Goal: Task Accomplishment & Management: Manage account settings

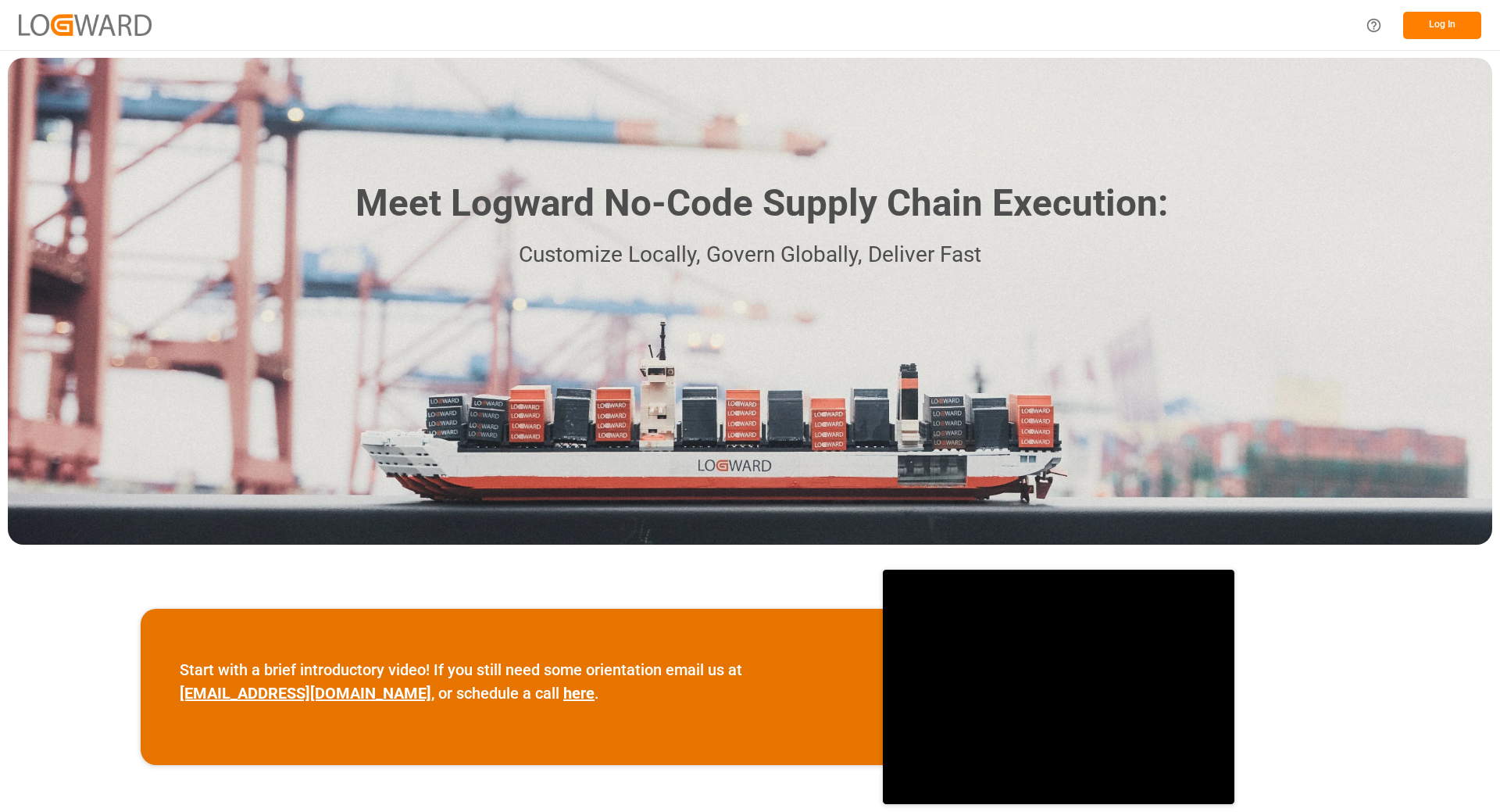
click at [1449, 28] on button "Log In" at bounding box center [1443, 24] width 78 height 27
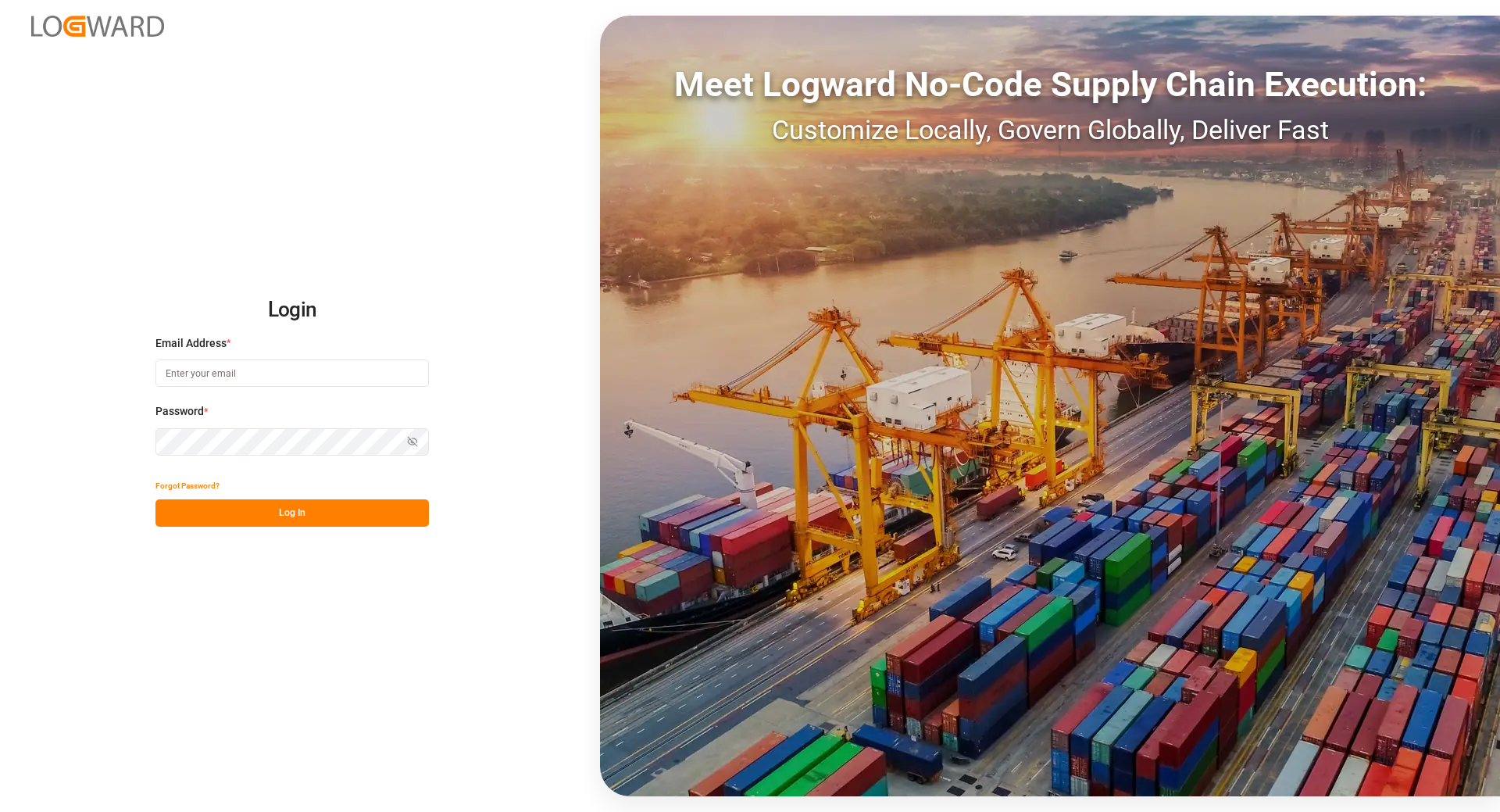
type input "[EMAIL_ADDRESS][DOMAIN_NAME]"
click at [271, 516] on button "Log In" at bounding box center [292, 512] width 274 height 27
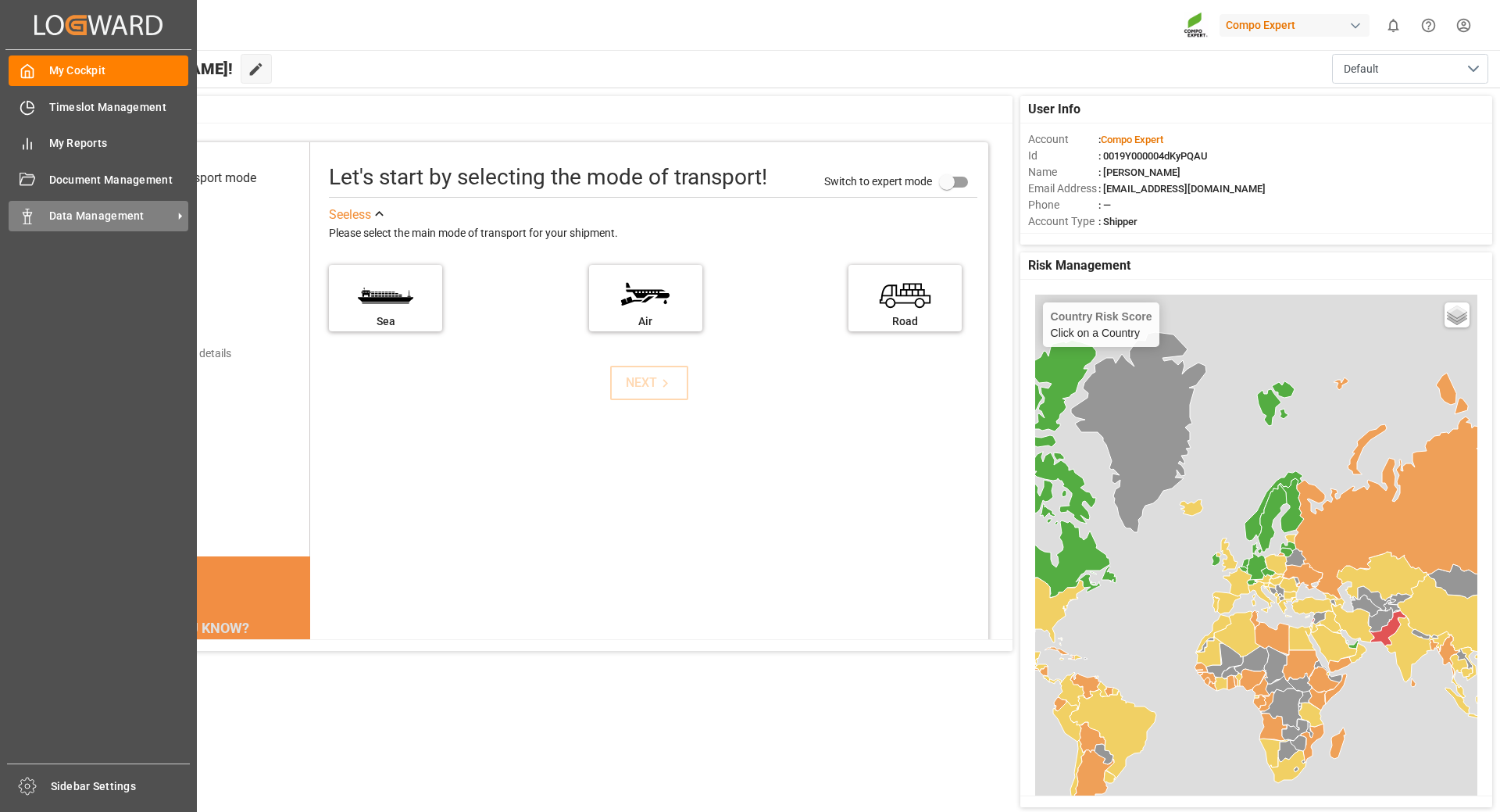
click at [57, 220] on span "Data Management" at bounding box center [111, 216] width 123 height 17
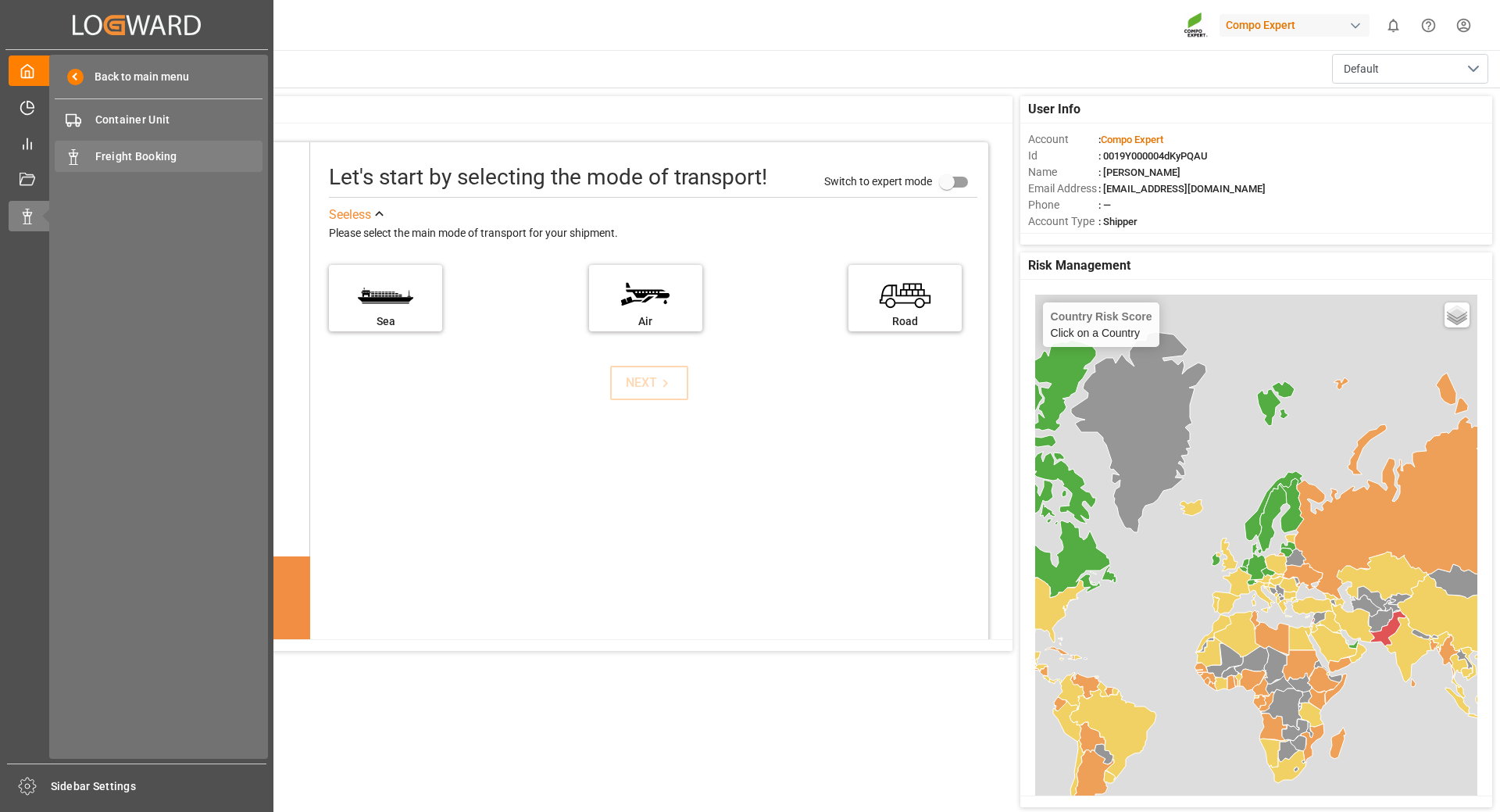
click at [119, 165] on div "Freight Booking Freight Booking" at bounding box center [158, 156] width 208 height 30
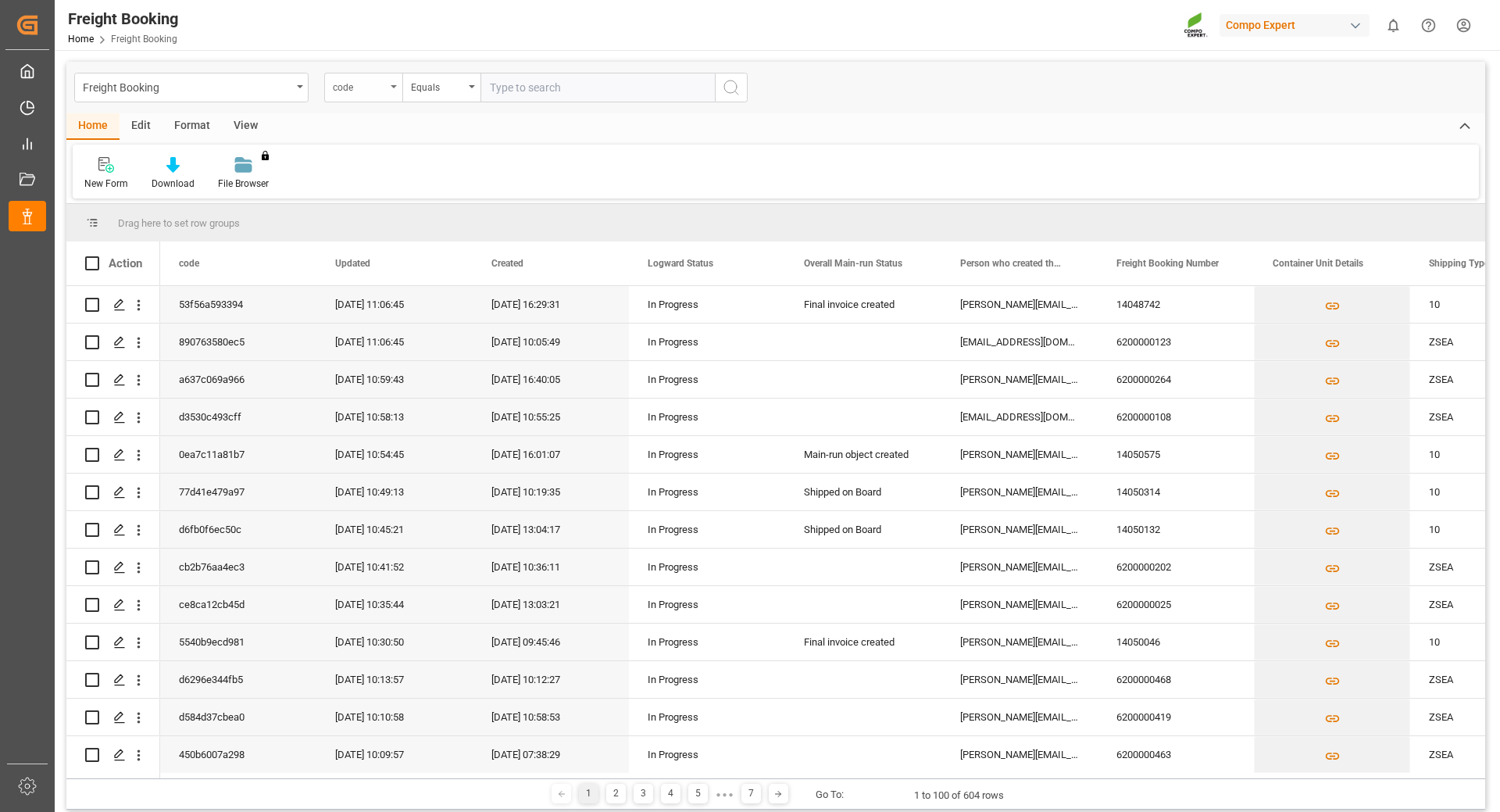
click at [396, 91] on div "code" at bounding box center [363, 88] width 78 height 30
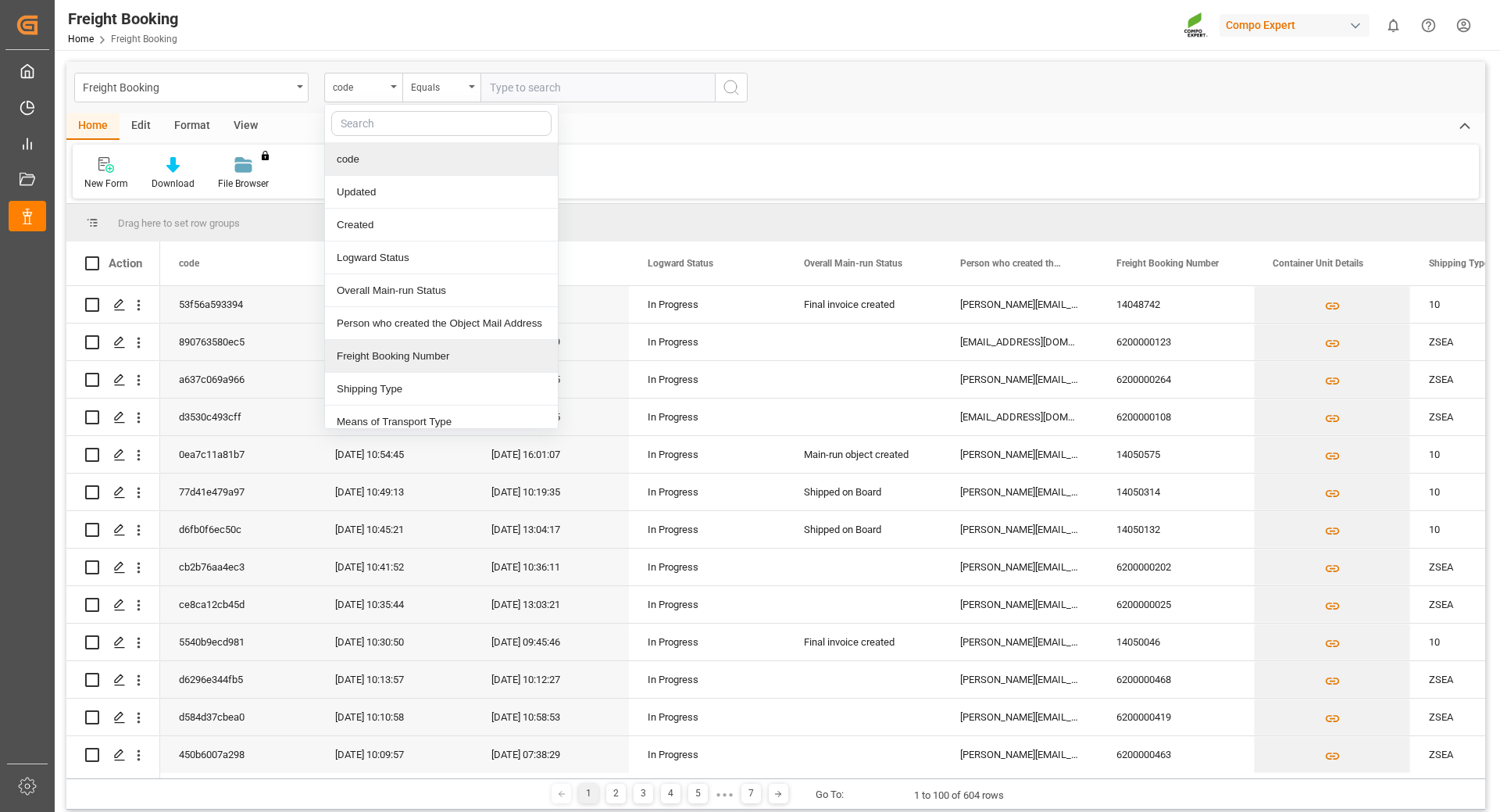
click at [381, 351] on div "Freight Booking Number" at bounding box center [442, 356] width 233 height 33
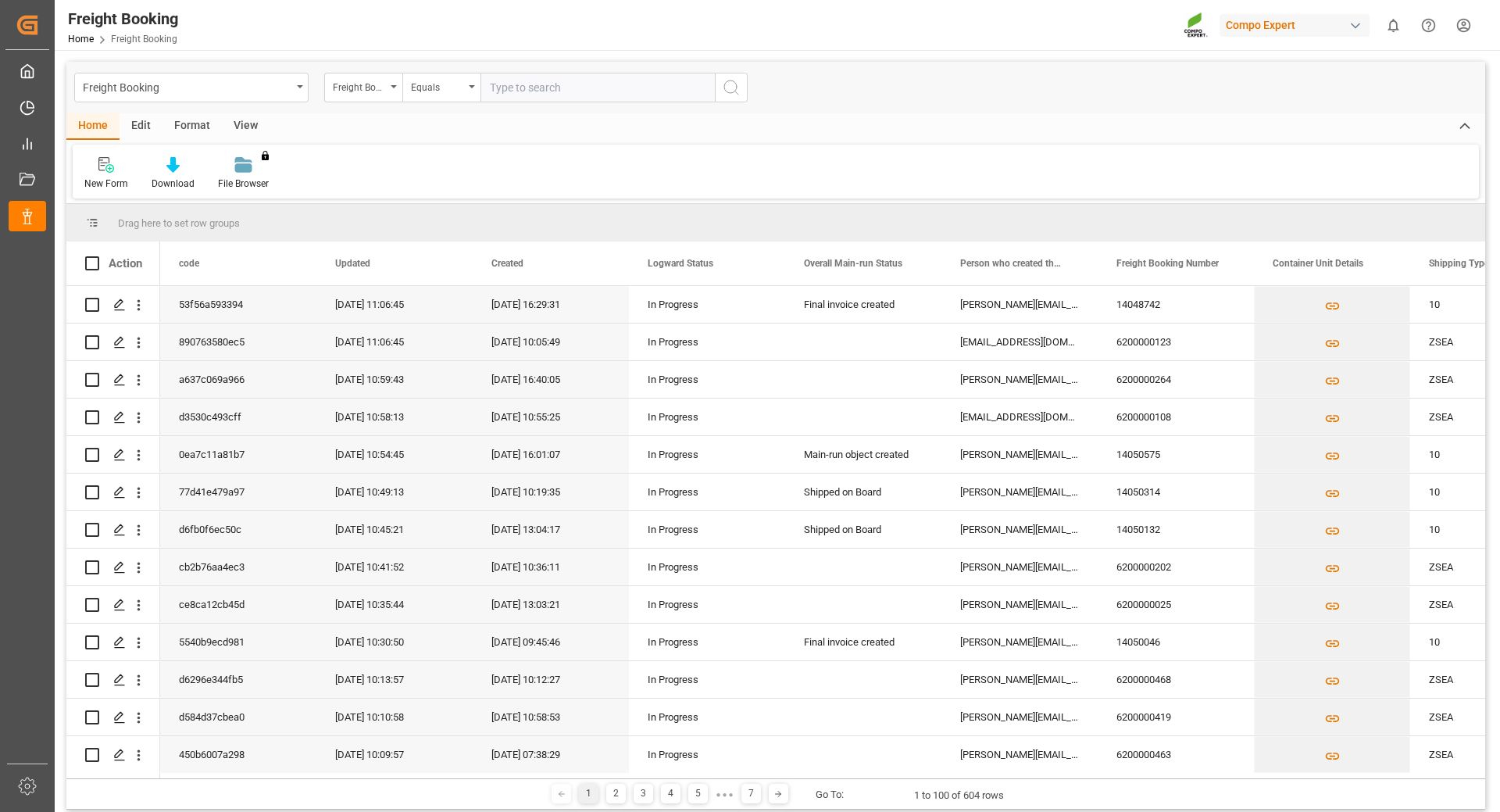
click at [520, 93] on input "text" at bounding box center [598, 88] width 235 height 30
type input "6200000252"
drag, startPoint x: 727, startPoint y: 81, endPoint x: 725, endPoint y: 177, distance: 96.0
click at [727, 83] on icon "search button" at bounding box center [731, 88] width 19 height 19
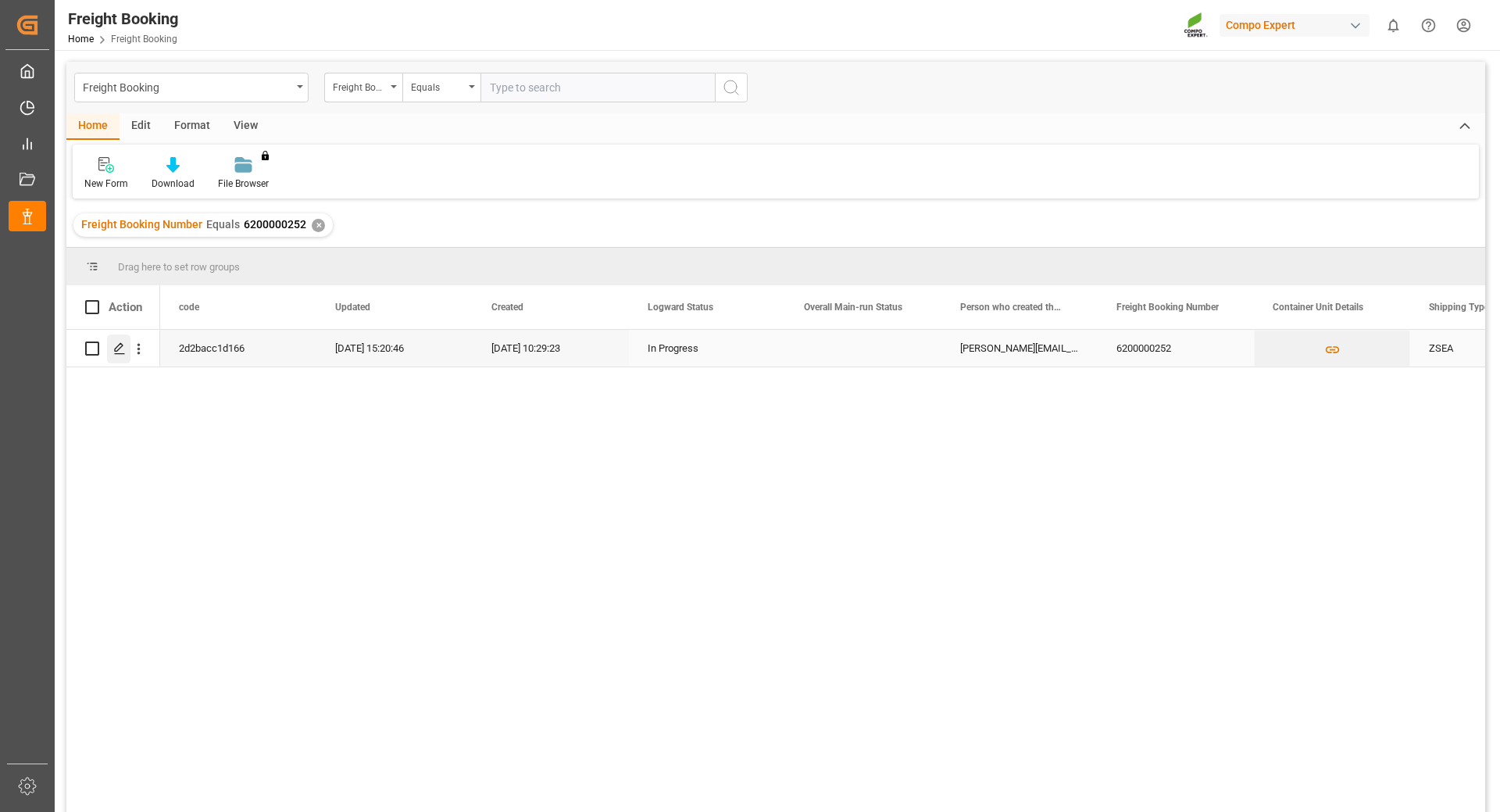
click at [118, 347] on icon "Press SPACE to select this row." at bounding box center [119, 349] width 12 height 12
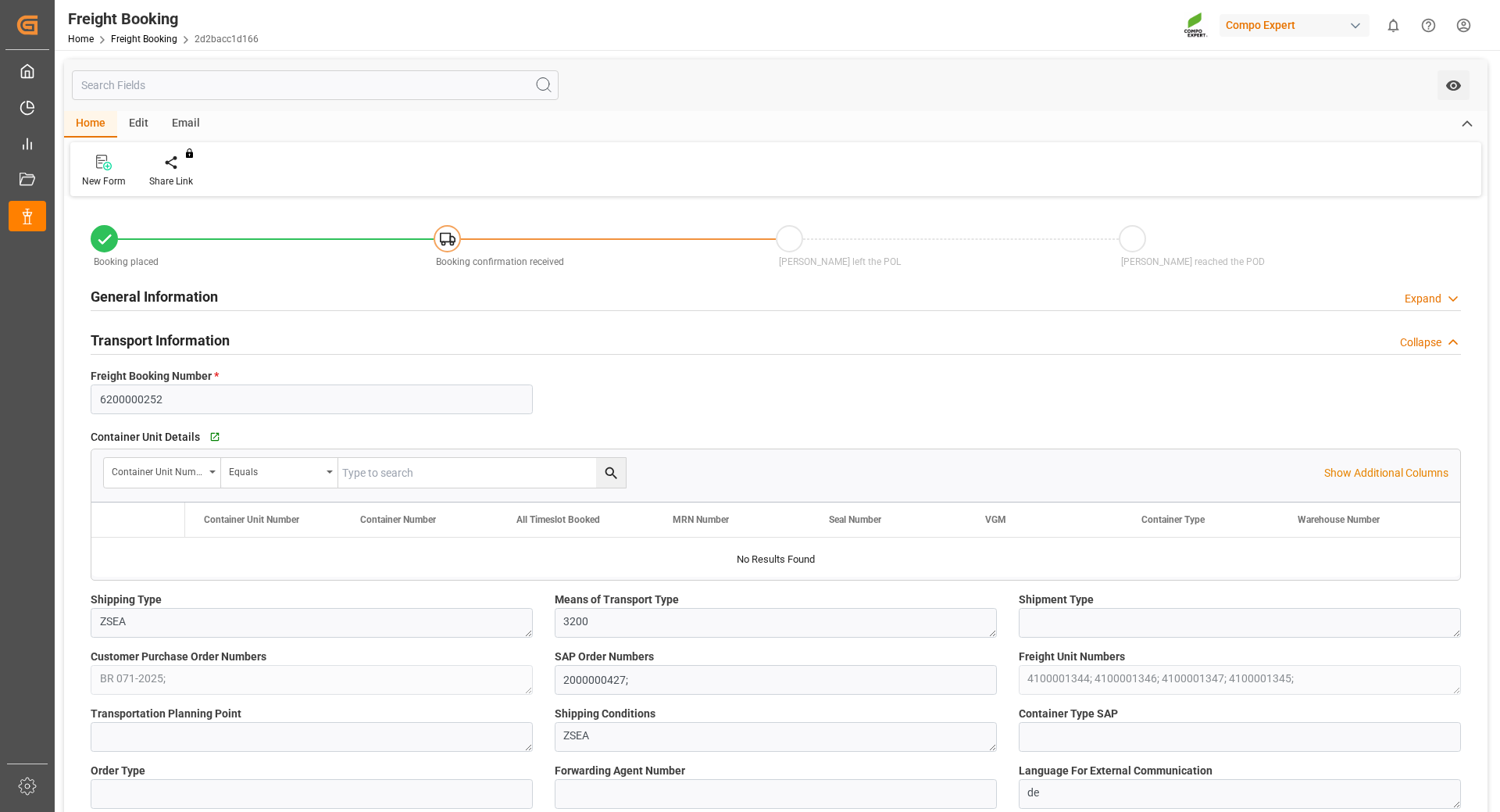
type input "Maersk"
type input "Maersk Line AS"
type input "9526916"
type input "BEANR"
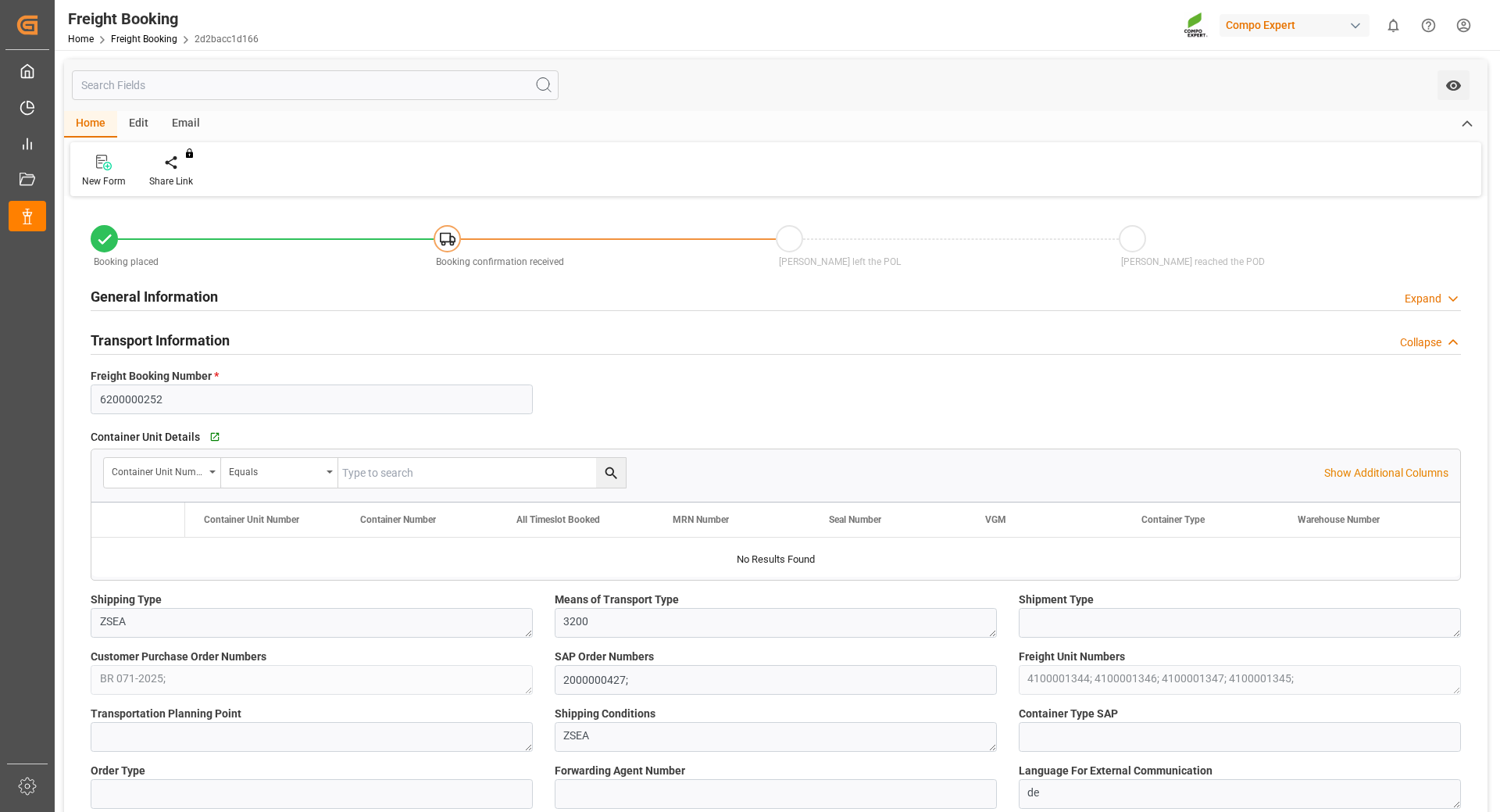
type input "BRPNG"
type input "0"
type input "156128"
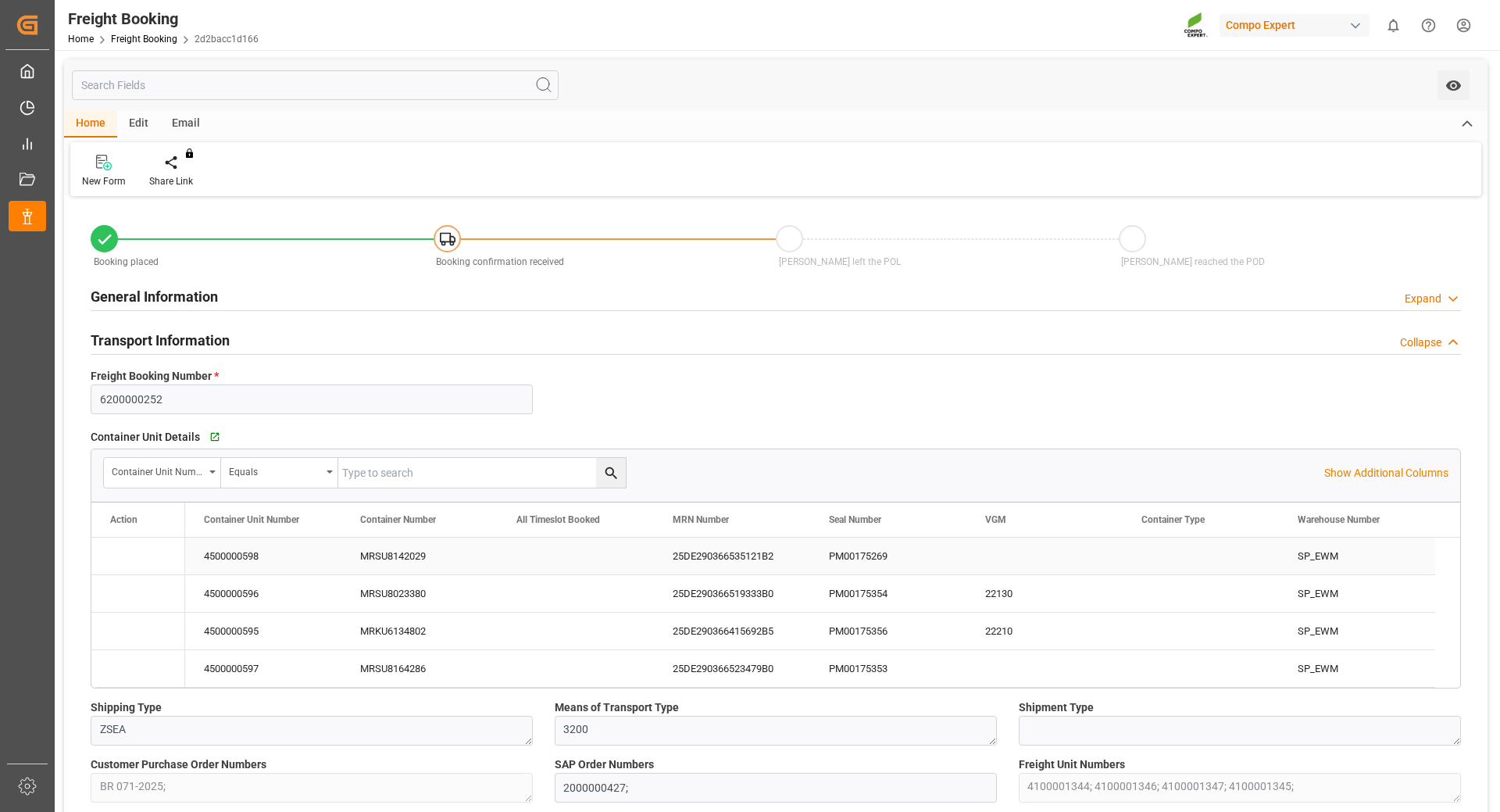
type input "[DATE] 01:00"
type input "[DATE] 06:00"
type input "[DATE] 13:30"
type input "[DATE] 10:00"
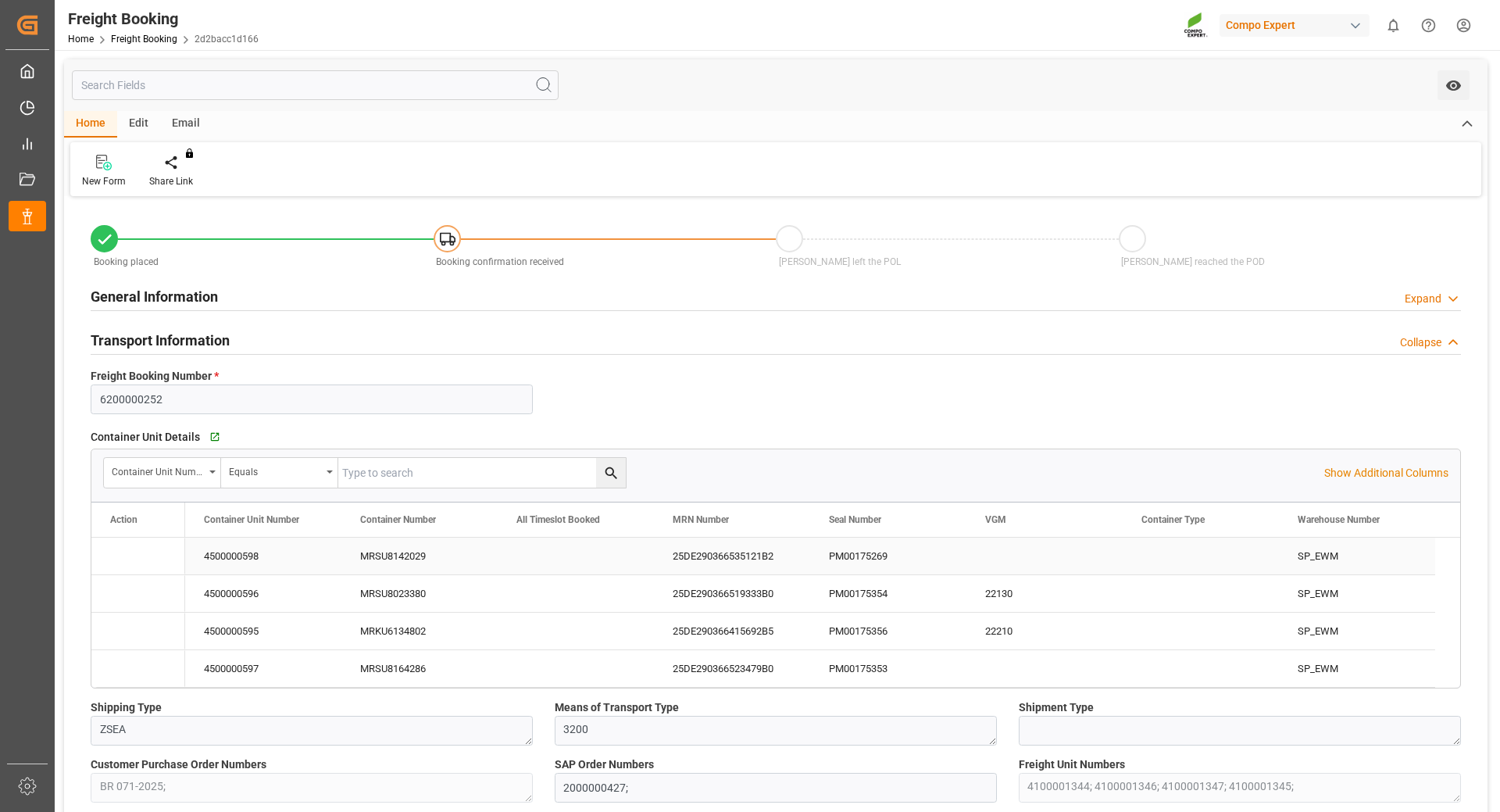
type input "[DATE] 10:29"
type input "[DATE] 10:34"
type input "[DATE] 14:56"
click at [849, 560] on div "PM00175269" at bounding box center [889, 556] width 157 height 37
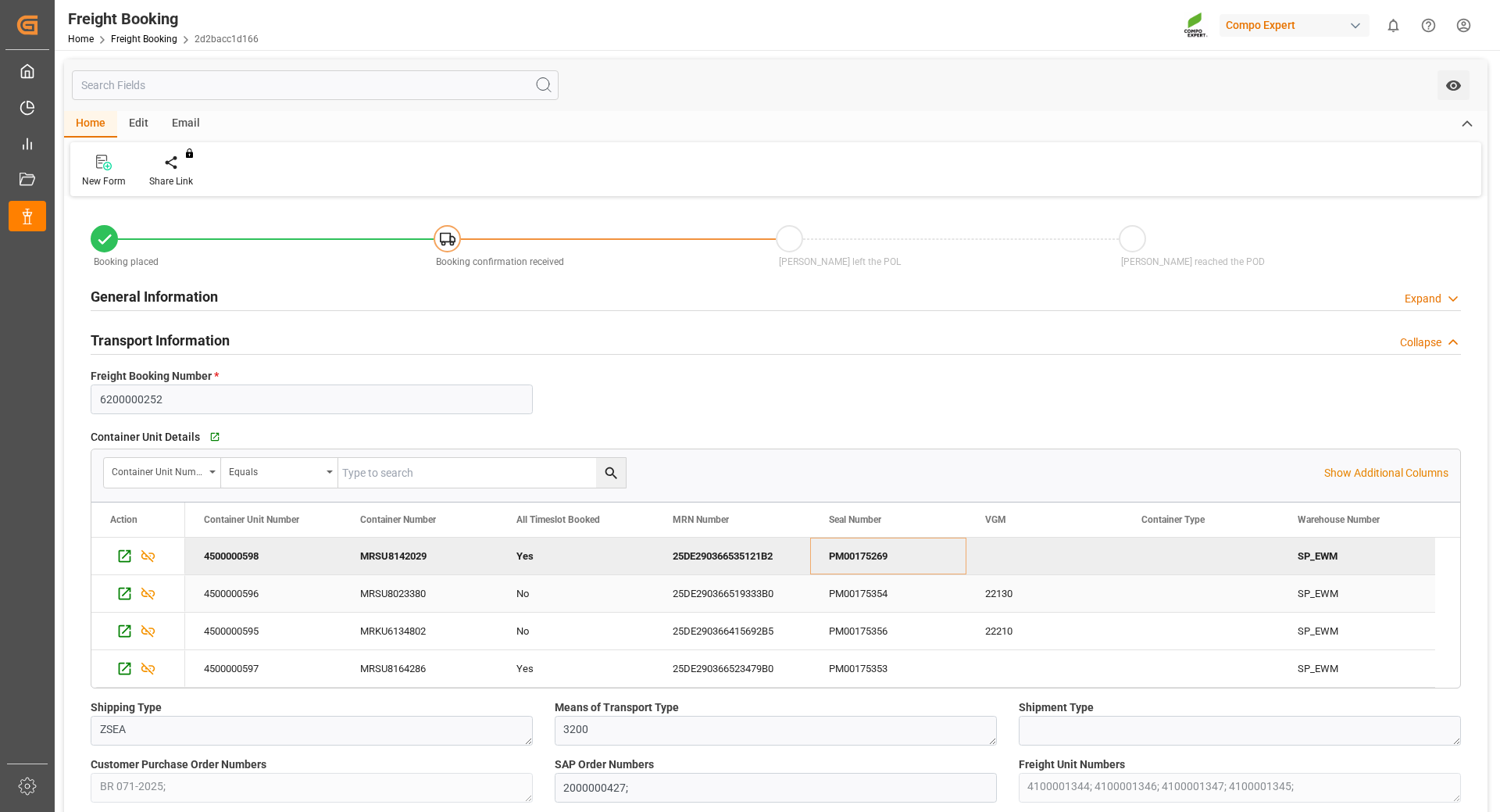
click at [831, 594] on div "PM00175354" at bounding box center [889, 593] width 157 height 37
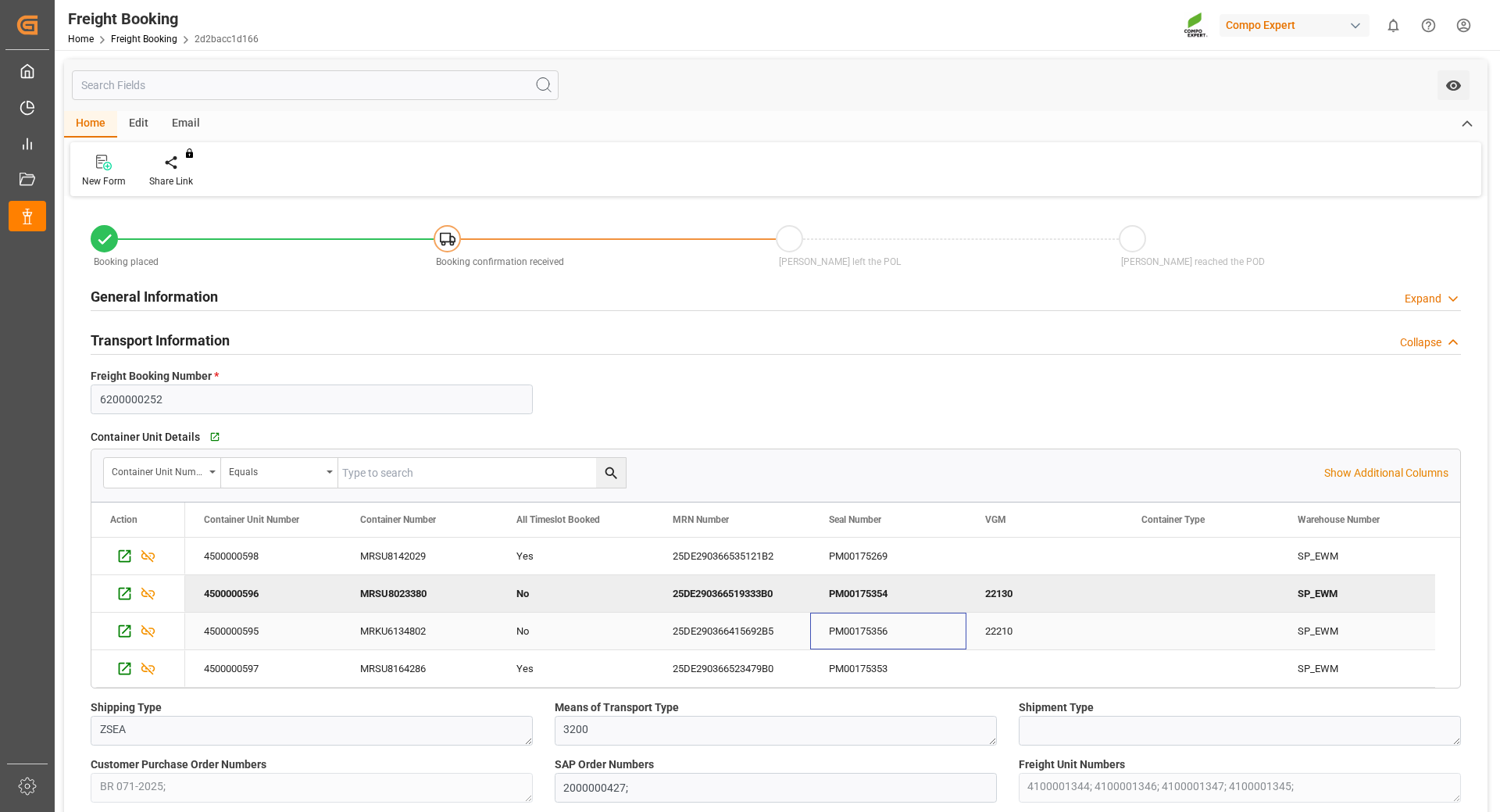
click at [853, 641] on div "PM00175356" at bounding box center [889, 630] width 157 height 37
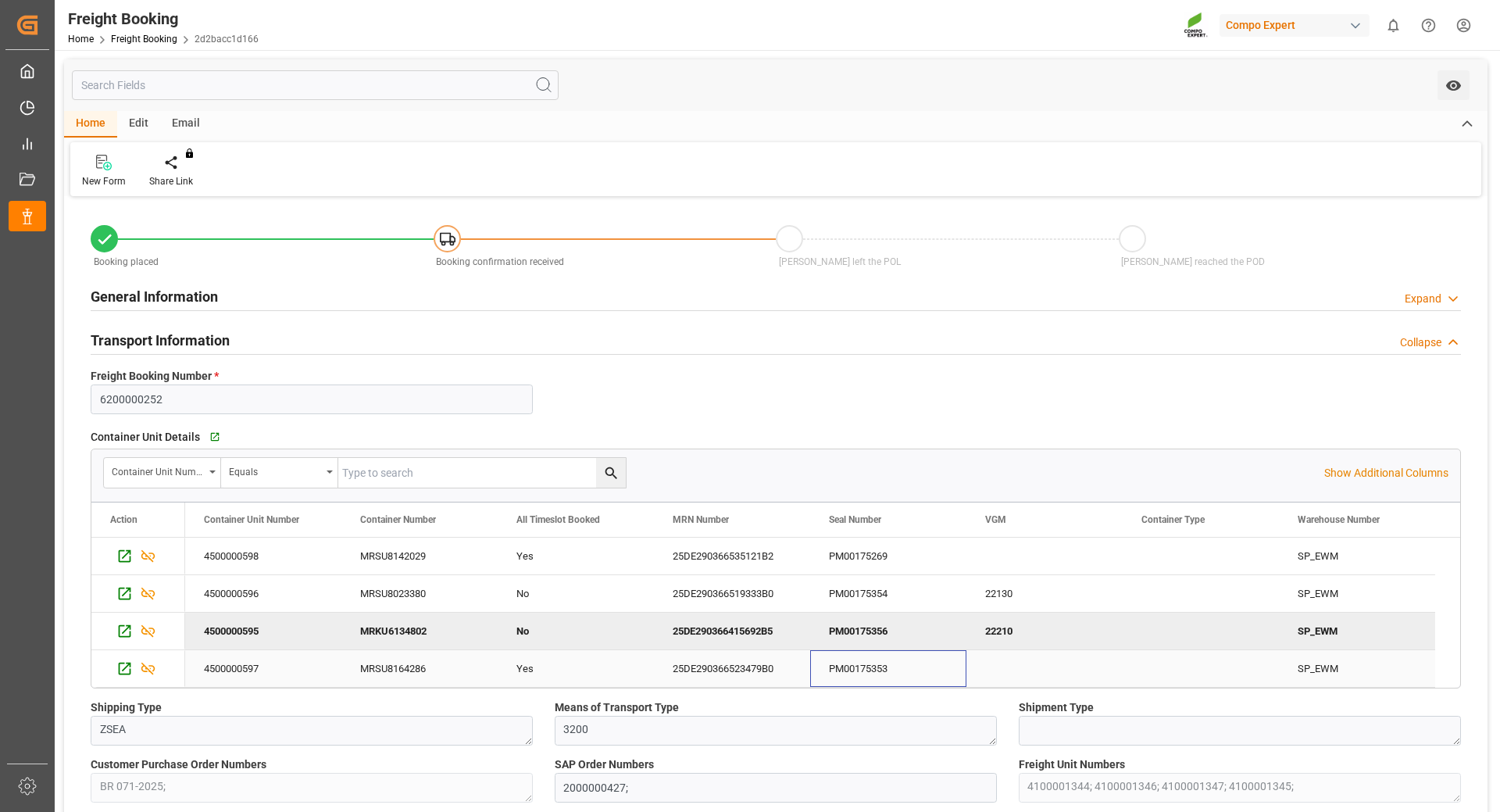
click at [884, 671] on div "PM00175353" at bounding box center [889, 669] width 157 height 37
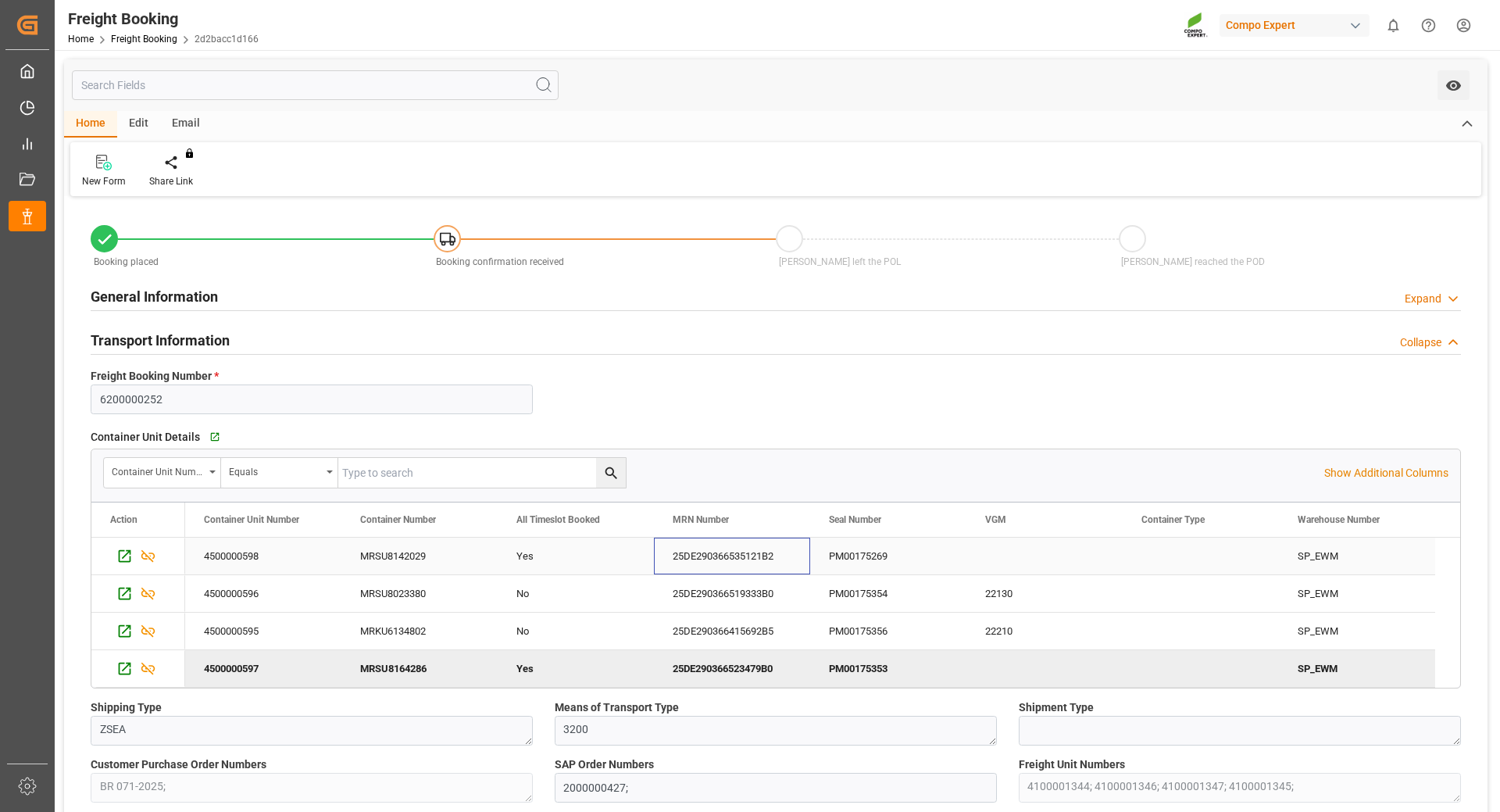
click at [722, 550] on div "25DE290366535121B2" at bounding box center [732, 556] width 157 height 37
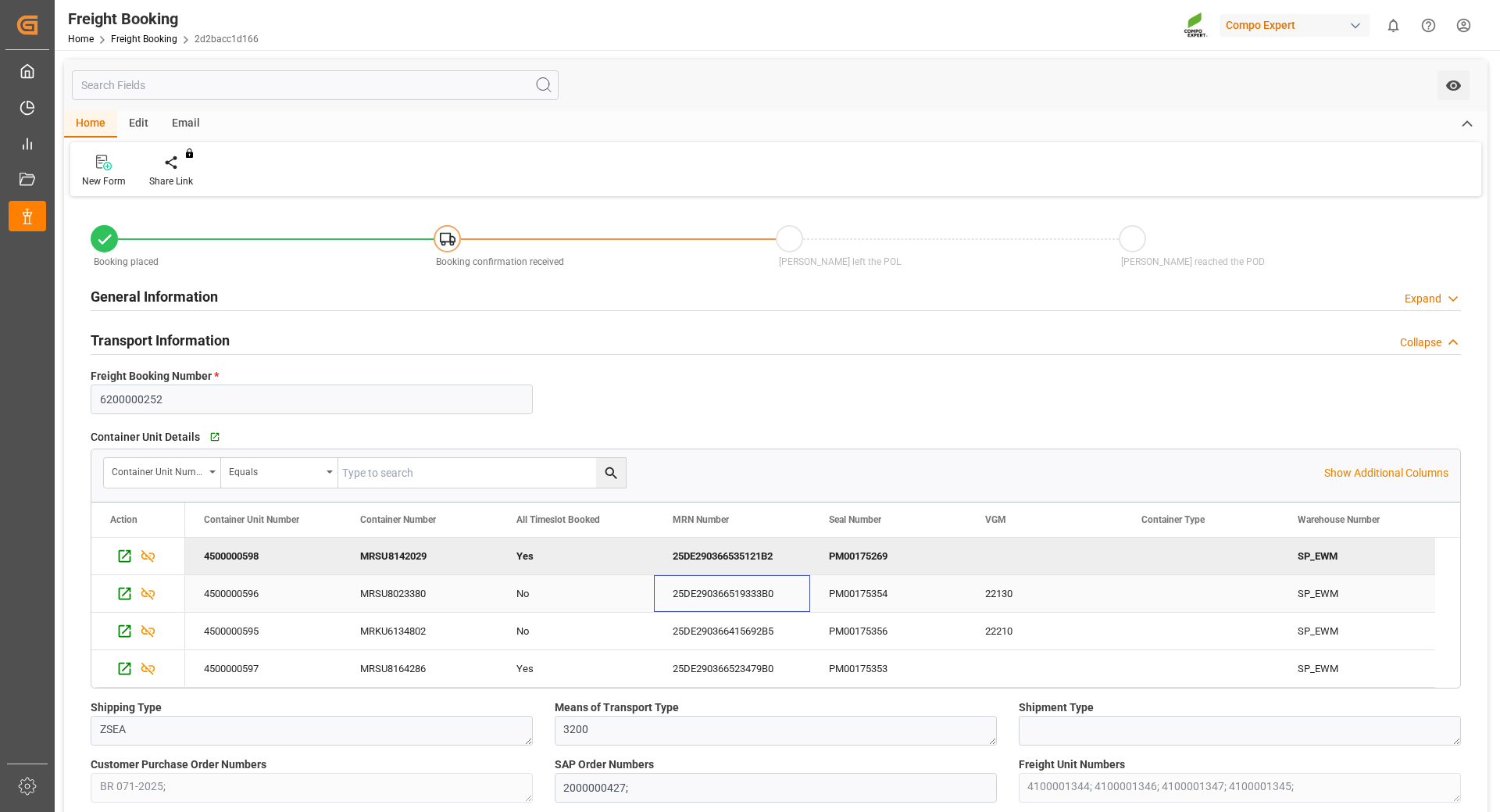
click at [737, 597] on div "25DE290366519333B0" at bounding box center [732, 593] width 157 height 37
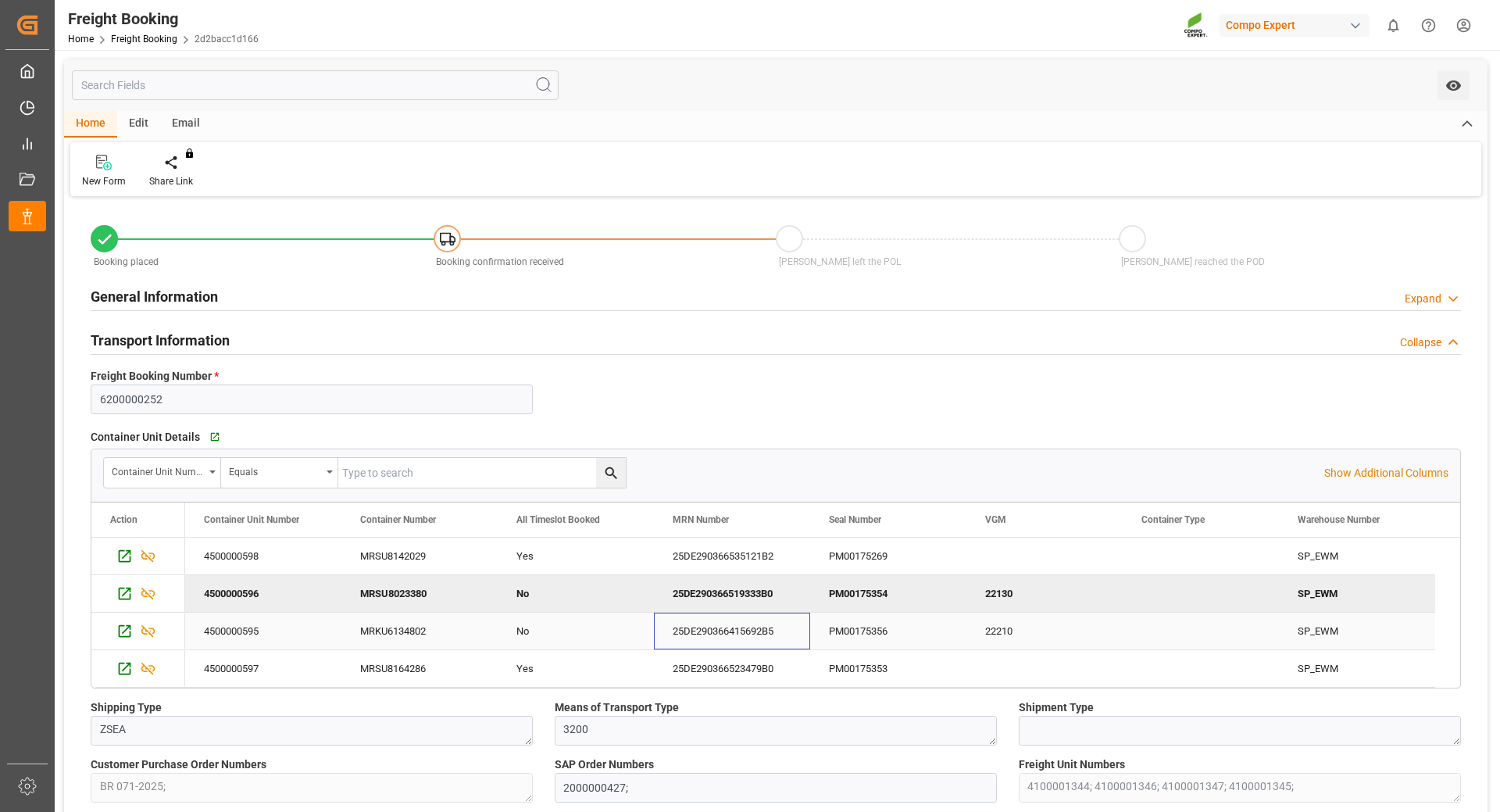
click at [699, 641] on div "25DE290366415692B5" at bounding box center [732, 630] width 157 height 37
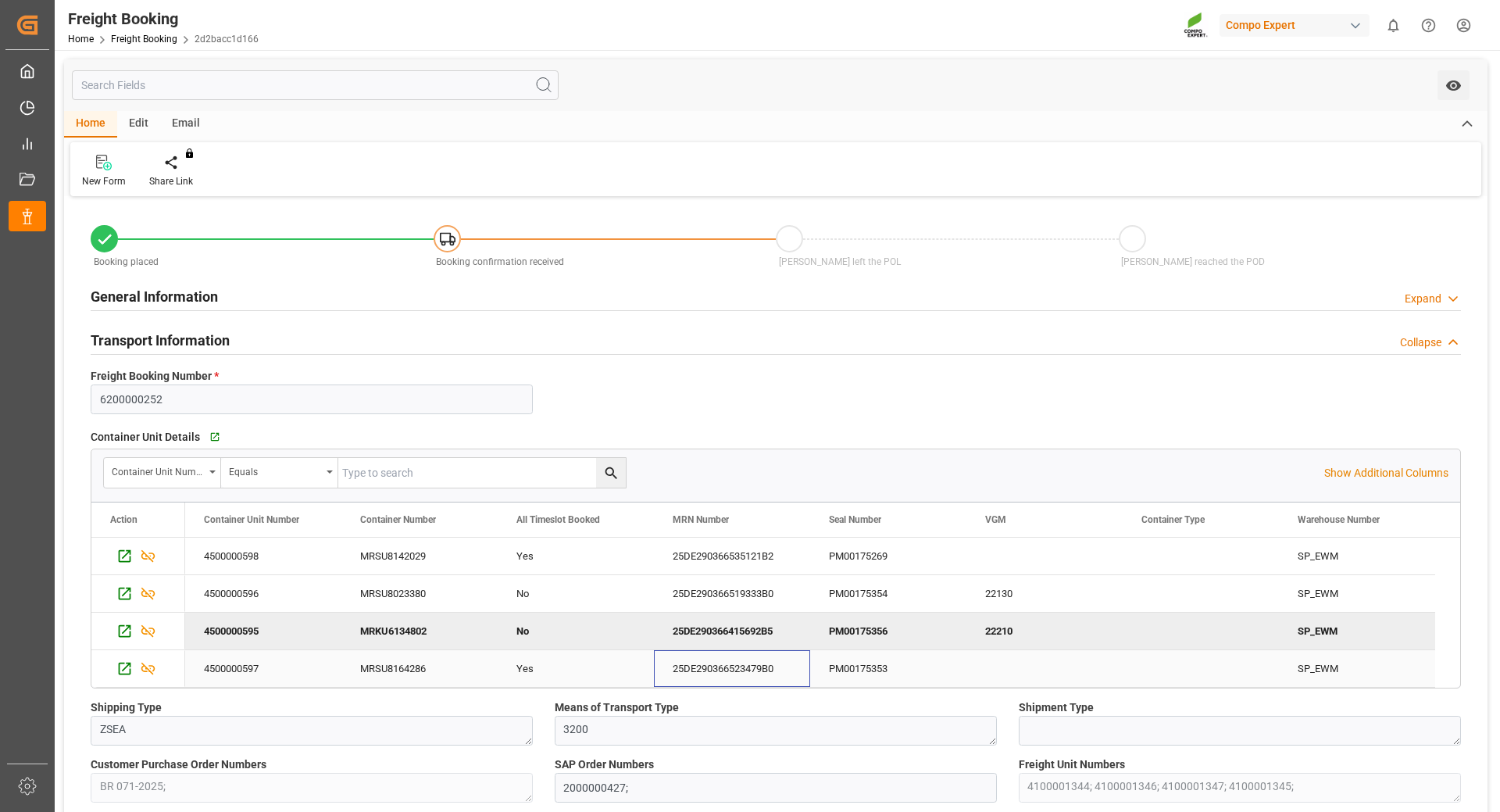
click at [731, 669] on div "25DE290366523479B0" at bounding box center [732, 669] width 157 height 37
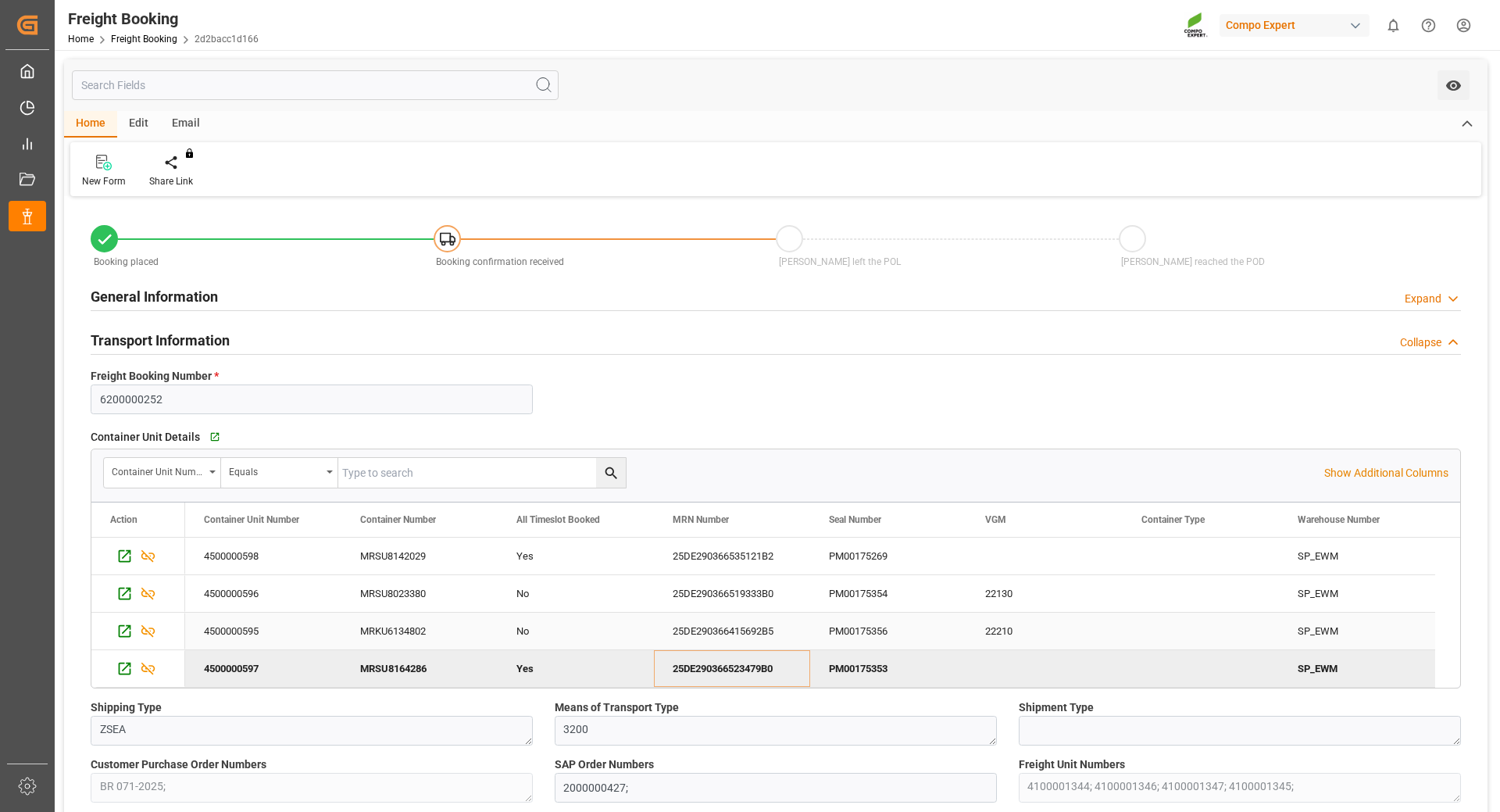
click at [709, 632] on div "25DE290366415692B5" at bounding box center [732, 630] width 157 height 37
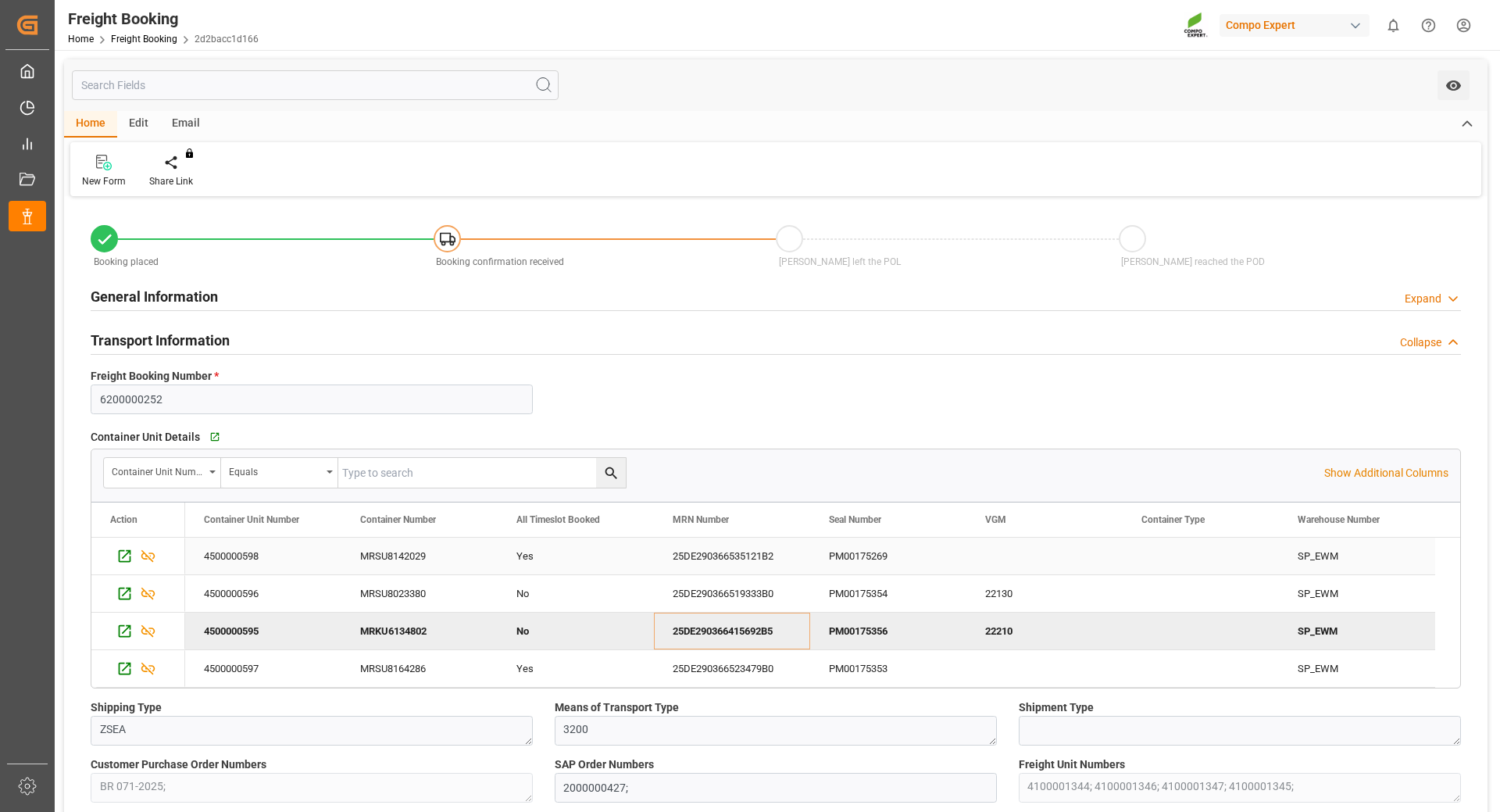
click at [658, 559] on div "25DE290366535121B2" at bounding box center [732, 556] width 157 height 37
